Goal: Task Accomplishment & Management: Complete application form

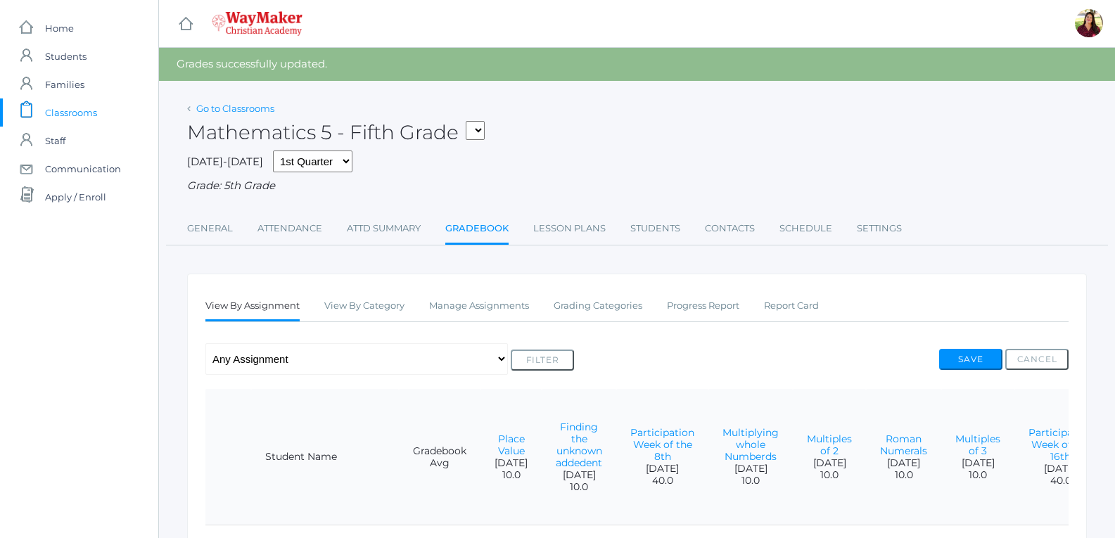
click at [268, 110] on link "Go to Classrooms" at bounding box center [235, 108] width 78 height 11
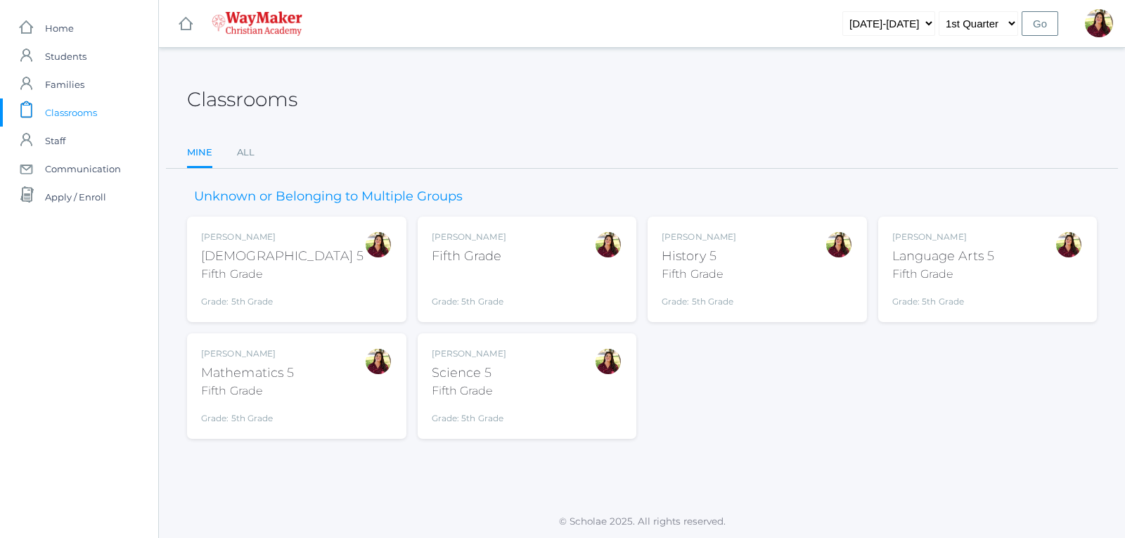
click at [710, 262] on div "History 5" at bounding box center [699, 256] width 75 height 19
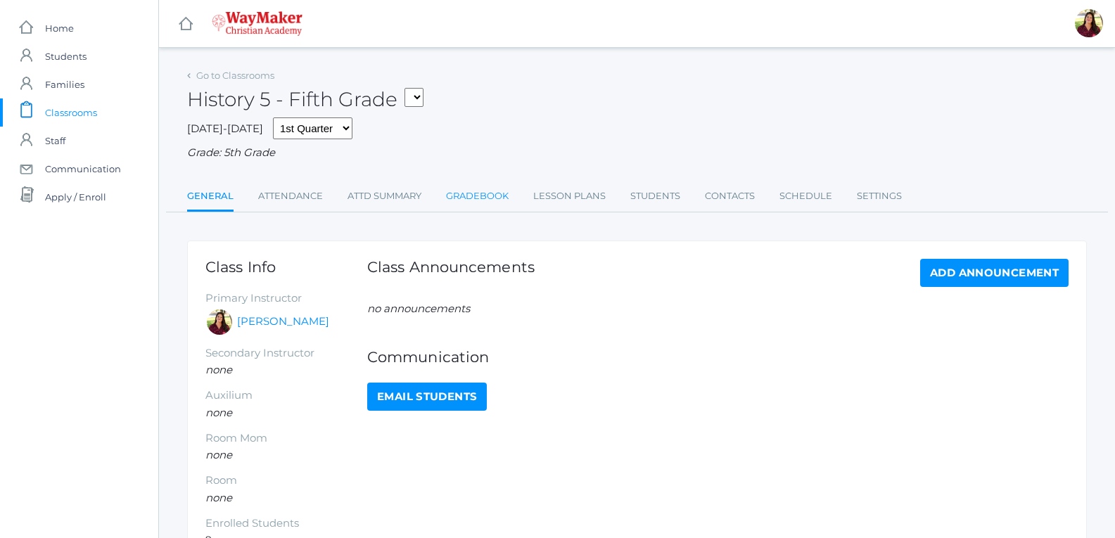
click at [495, 186] on link "Gradebook" at bounding box center [477, 196] width 63 height 28
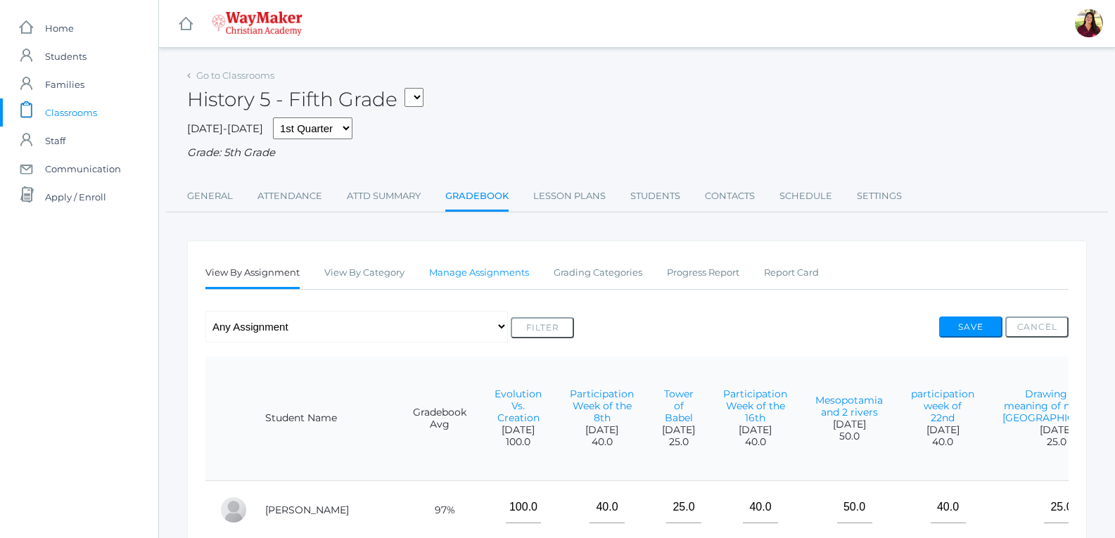
click at [496, 271] on link "Manage Assignments" at bounding box center [479, 273] width 100 height 28
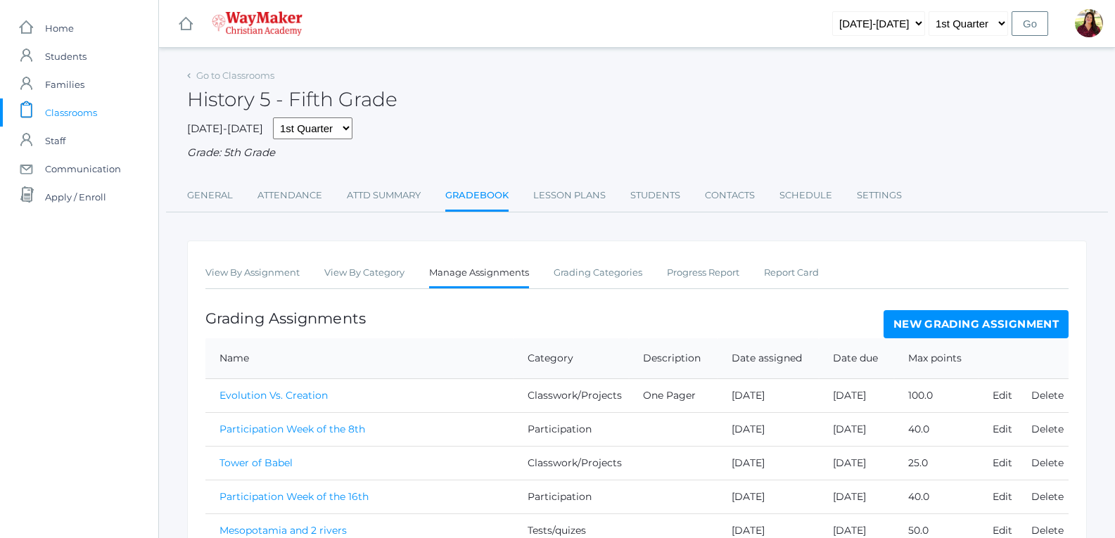
click at [909, 320] on link "New Grading Assignment" at bounding box center [975, 324] width 185 height 28
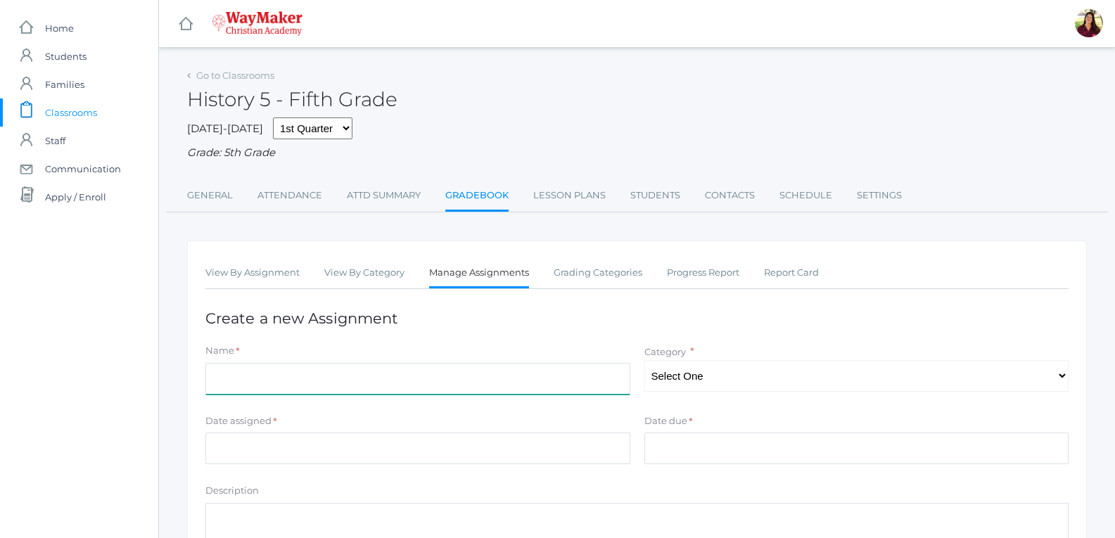
click at [522, 376] on input "Name" at bounding box center [417, 379] width 425 height 32
type input "Sumerian Clay Seal Project"
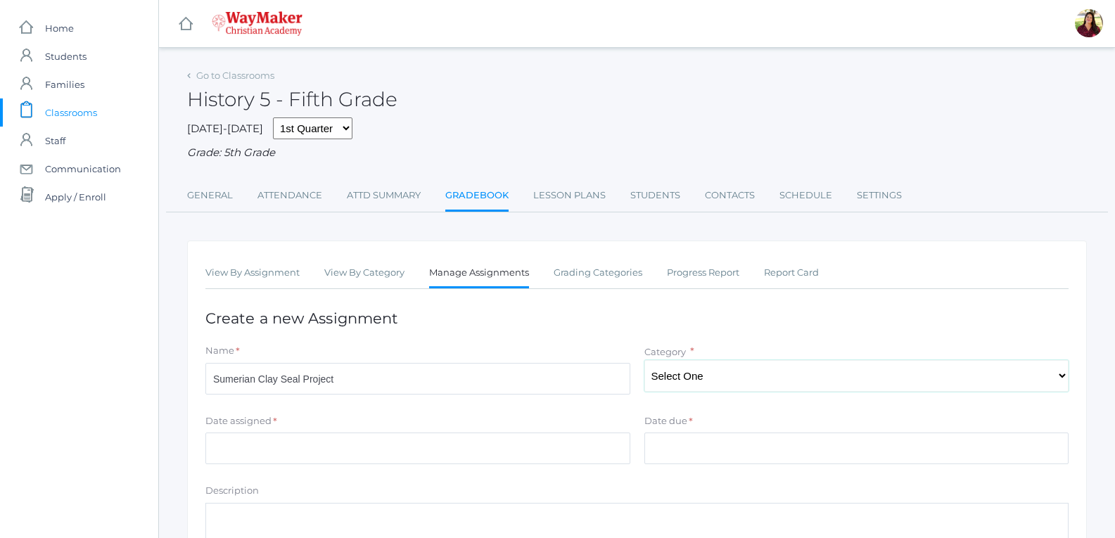
click at [677, 381] on select "Select One Participation Tests/quizes Classwork/Projects" at bounding box center [856, 376] width 425 height 32
select select "1142"
click at [644, 362] on select "Select One Participation Tests/quizes Classwork/Projects" at bounding box center [856, 376] width 425 height 32
click at [677, 449] on input "Date due" at bounding box center [856, 449] width 425 height 32
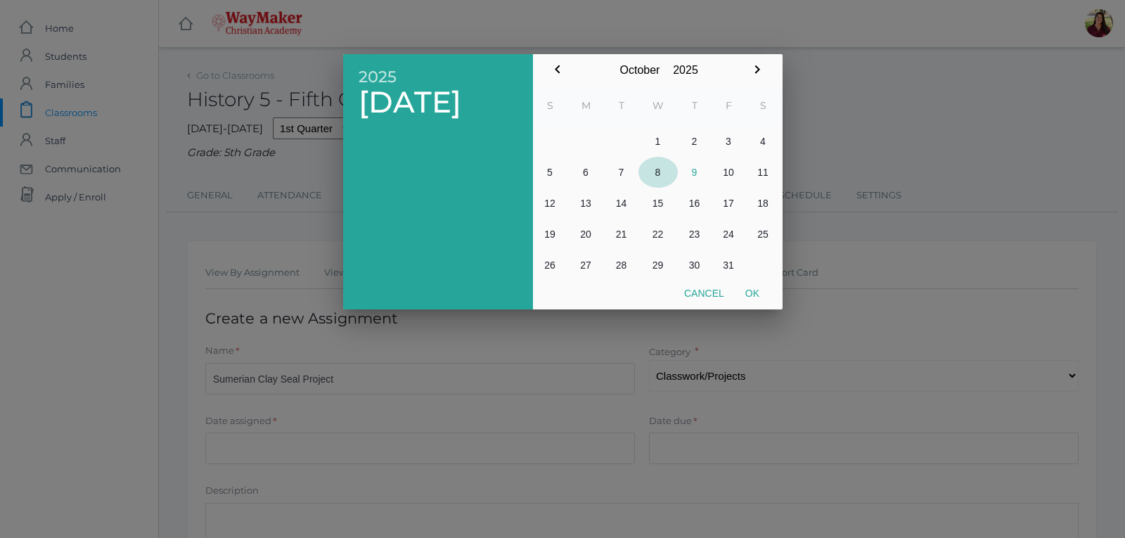
click at [658, 172] on button "8" at bounding box center [658, 172] width 39 height 31
click at [753, 288] on button "Ok" at bounding box center [752, 293] width 35 height 25
type input "[DATE]"
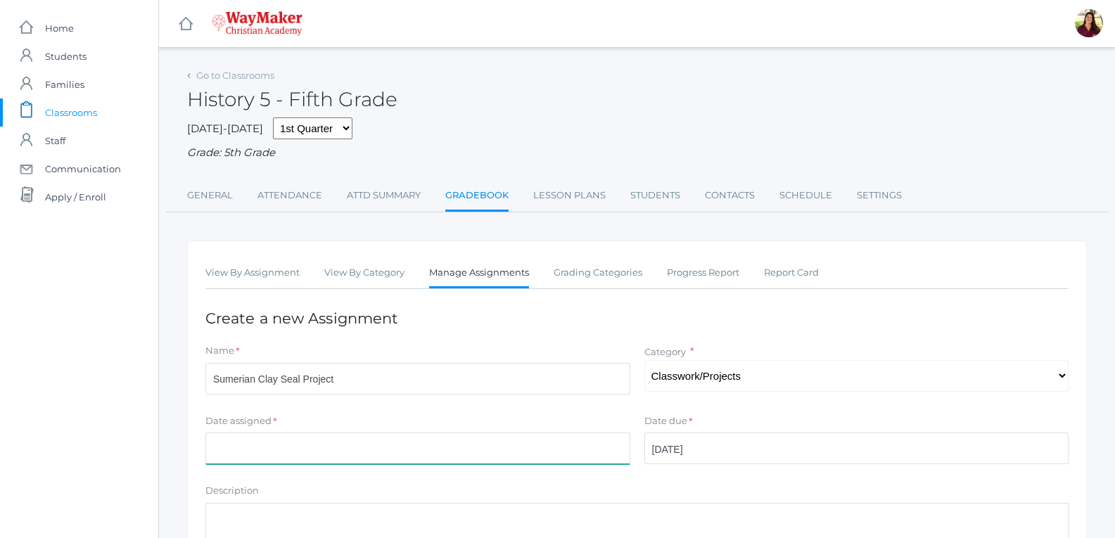
click at [569, 440] on input "Date assigned" at bounding box center [417, 449] width 425 height 32
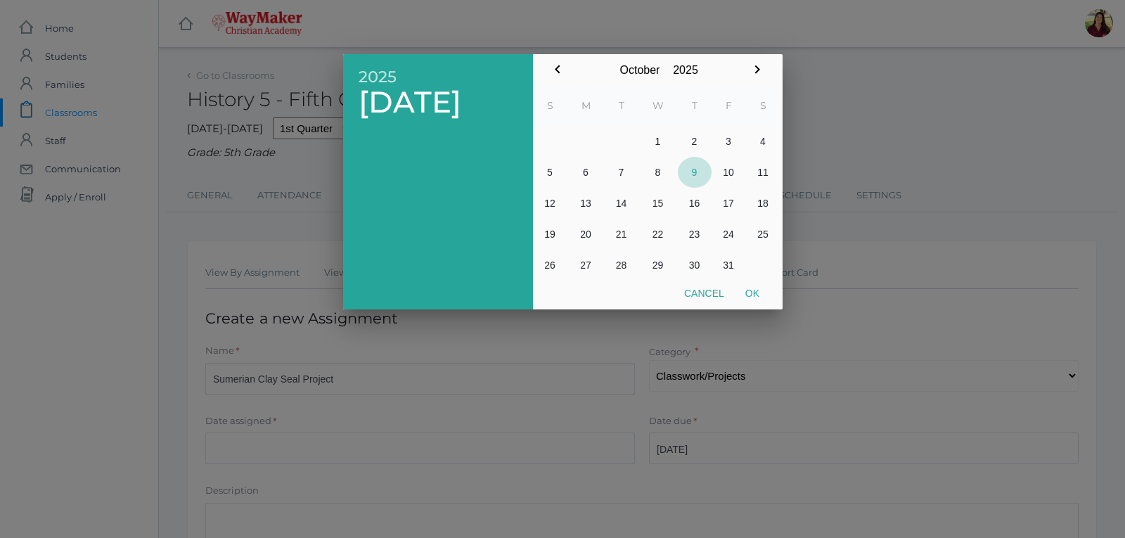
click at [693, 174] on button "9" at bounding box center [695, 172] width 34 height 31
click at [657, 175] on button "8" at bounding box center [658, 172] width 39 height 31
click at [755, 288] on button "Ok" at bounding box center [752, 293] width 35 height 25
type input "[DATE]"
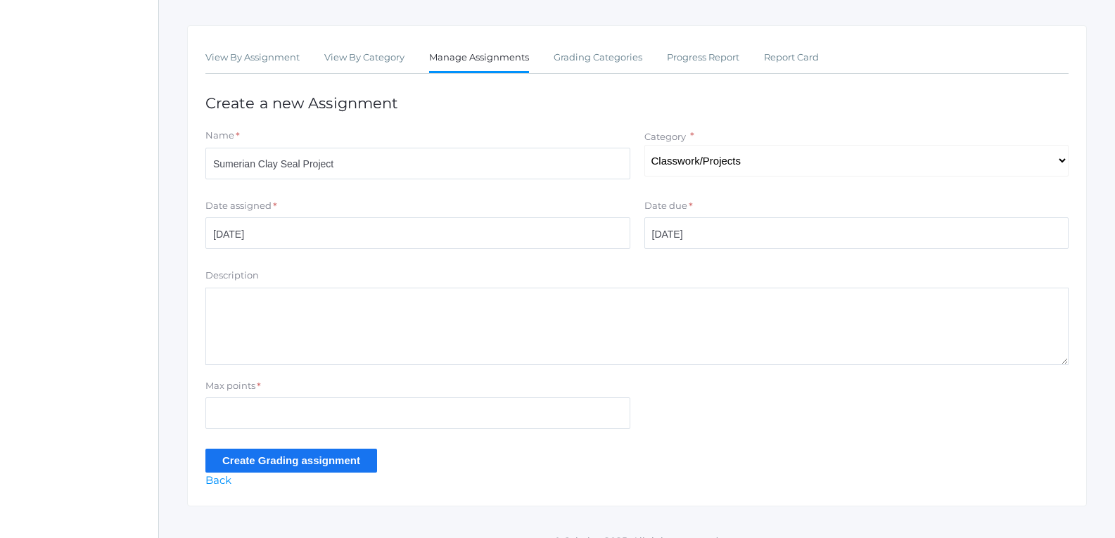
scroll to position [236, 0]
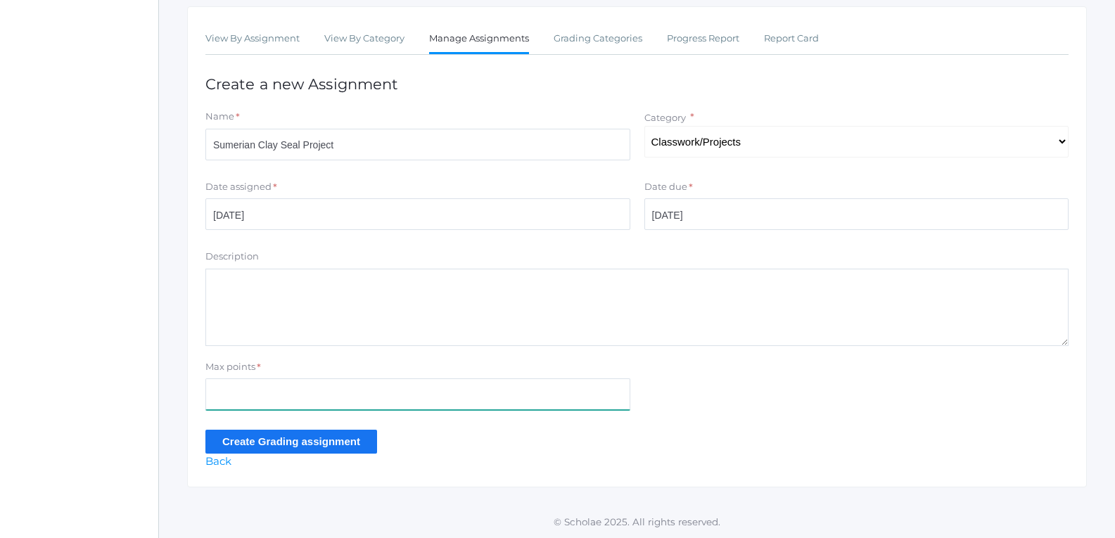
click at [605, 394] on input "Max points" at bounding box center [417, 394] width 425 height 32
type input "100"
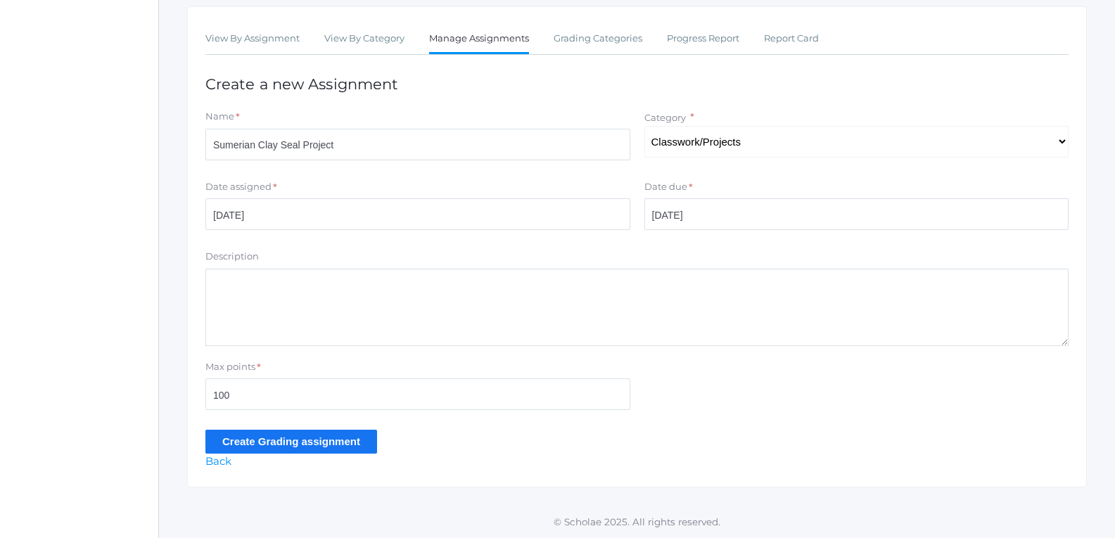
click at [341, 448] on input "Create Grading assignment" at bounding box center [291, 441] width 172 height 23
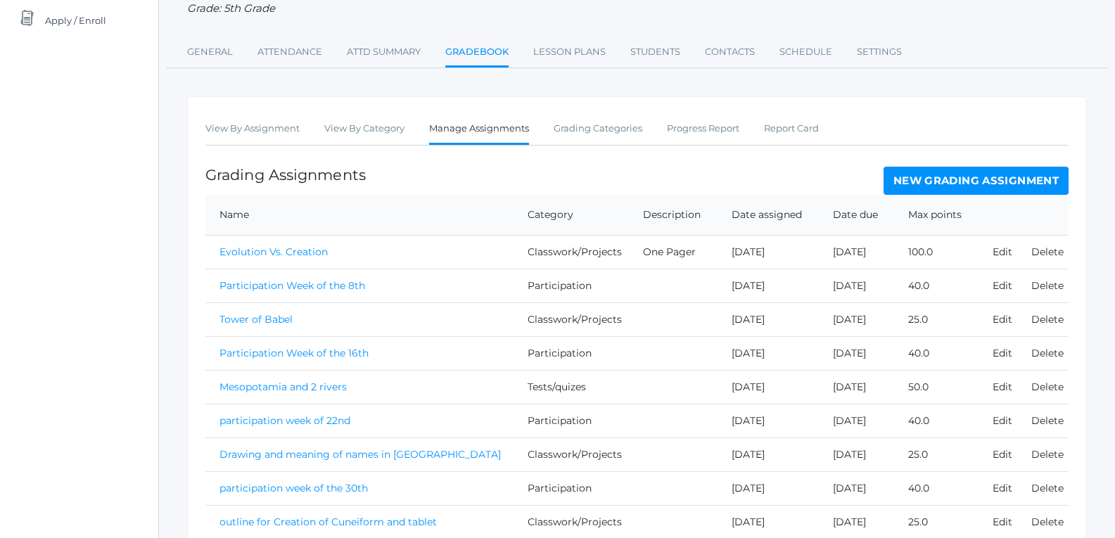
scroll to position [173, 0]
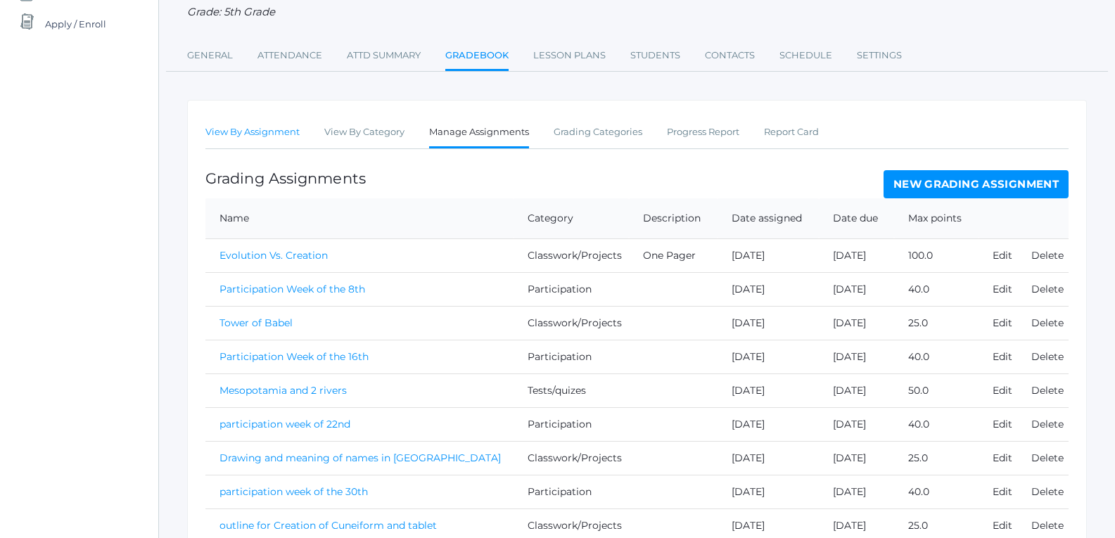
click at [275, 133] on link "View By Assignment" at bounding box center [252, 132] width 94 height 28
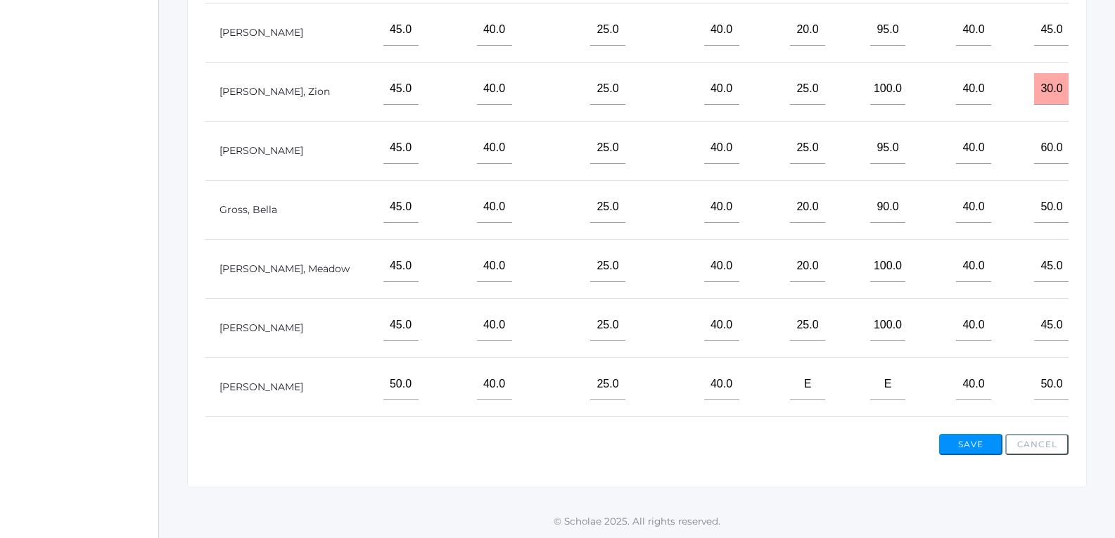
scroll to position [70, 454]
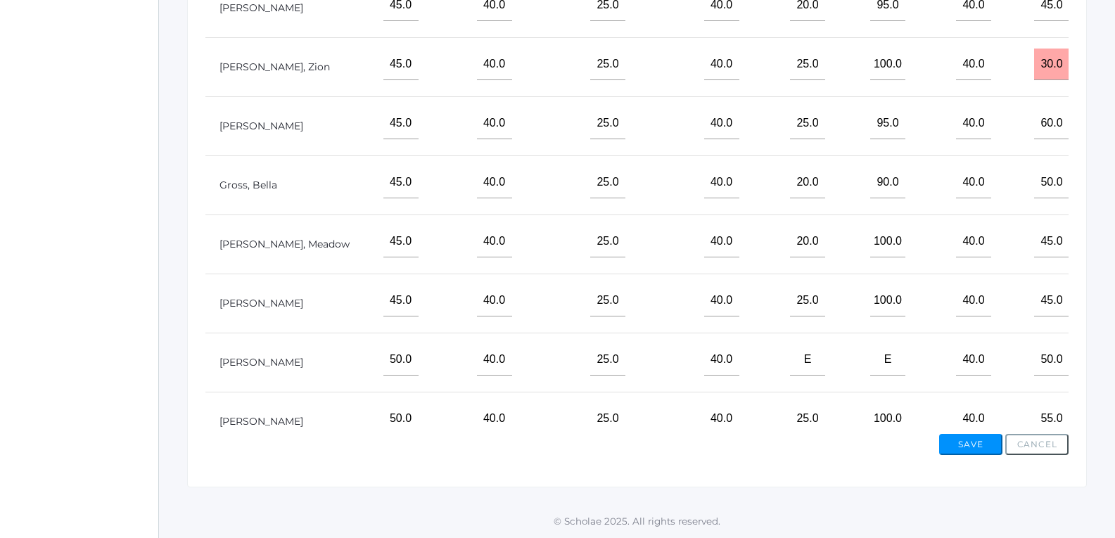
click at [1104, 316] on input"] "text" at bounding box center [1121, 301] width 35 height 32
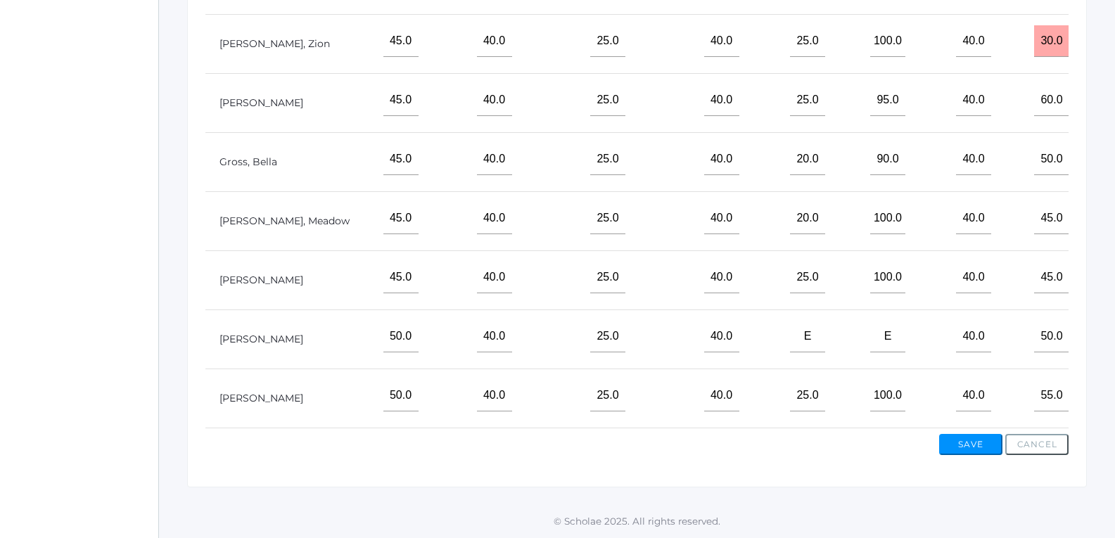
scroll to position [128, 454]
type input"] "95"
click at [1104, 386] on input"] "text" at bounding box center [1121, 396] width 35 height 32
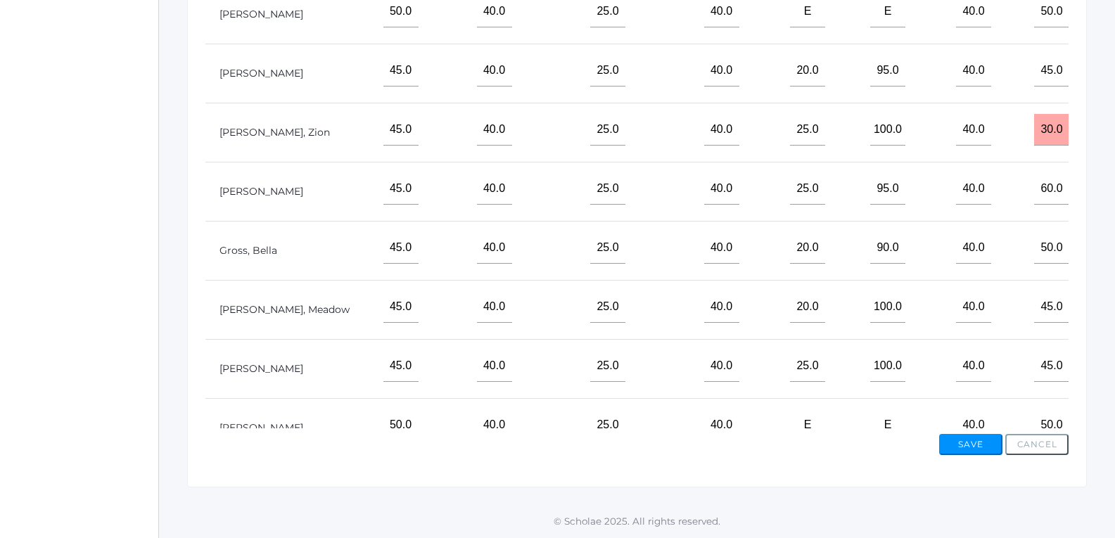
scroll to position [0, 454]
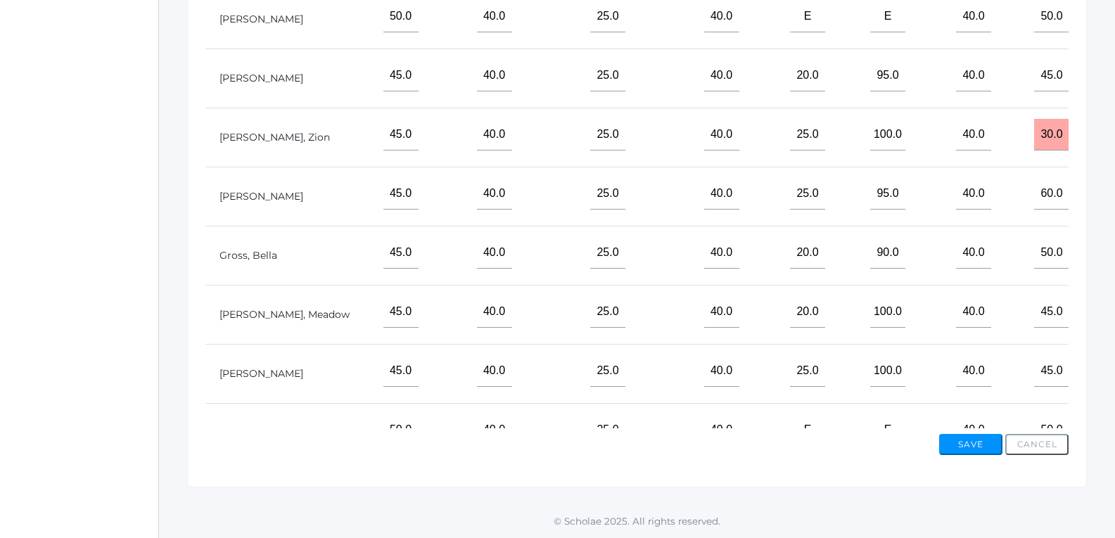
type input"] "95"
click at [1104, 91] on input"] "text" at bounding box center [1121, 76] width 35 height 32
type input"] "85"
click at [1104, 151] on input"] "text" at bounding box center [1121, 135] width 35 height 32
type input"] "88"
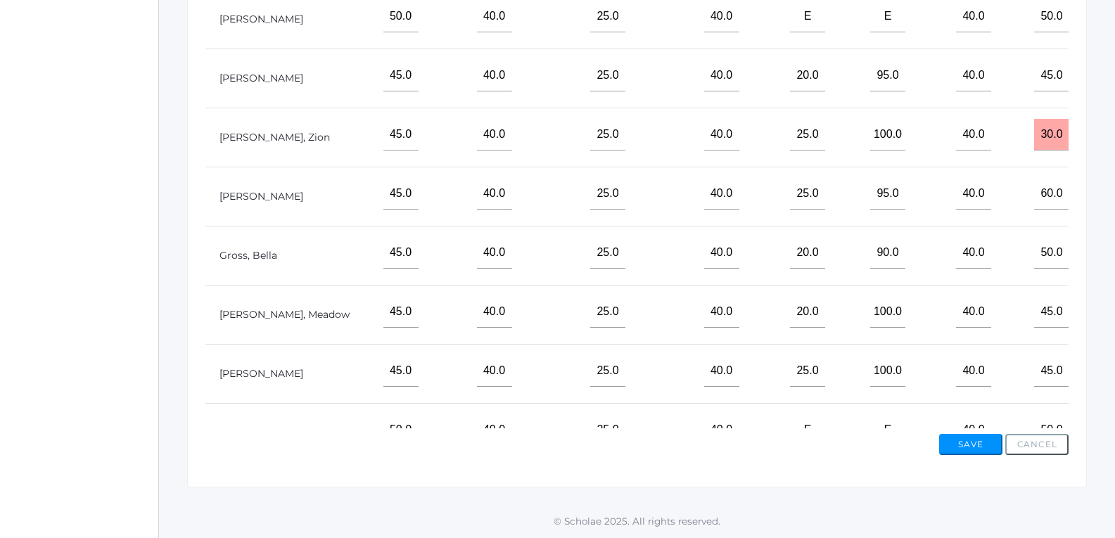
click at [1104, 209] on input"] "text" at bounding box center [1121, 194] width 35 height 32
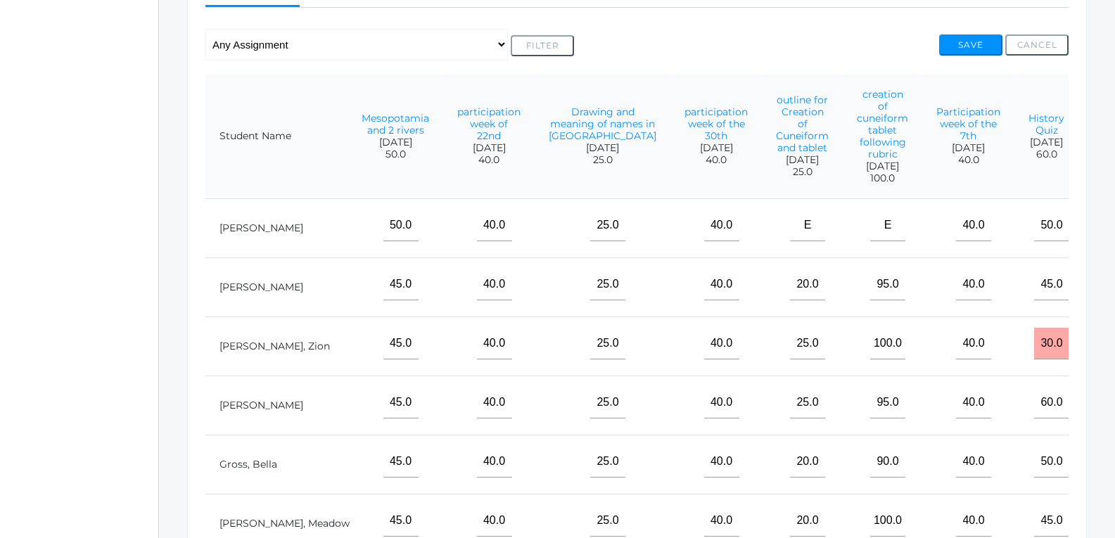
click at [1104, 241] on input"] "text" at bounding box center [1121, 226] width 35 height 32
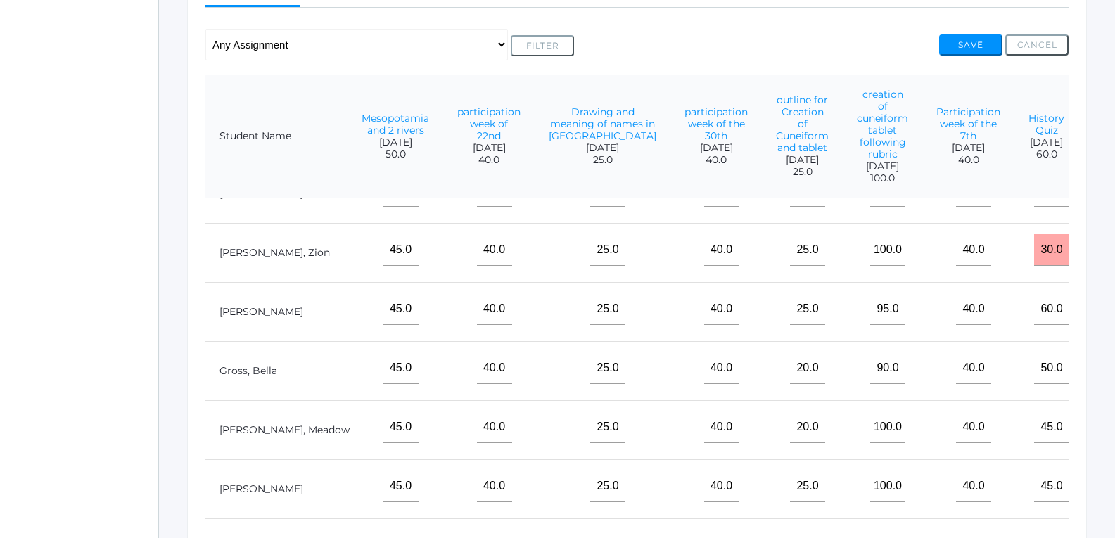
scroll to position [128, 454]
type input"] "100"
click at [1104, 296] on input"] "text" at bounding box center [1121, 309] width 35 height 32
